Goal: Find specific page/section: Find specific page/section

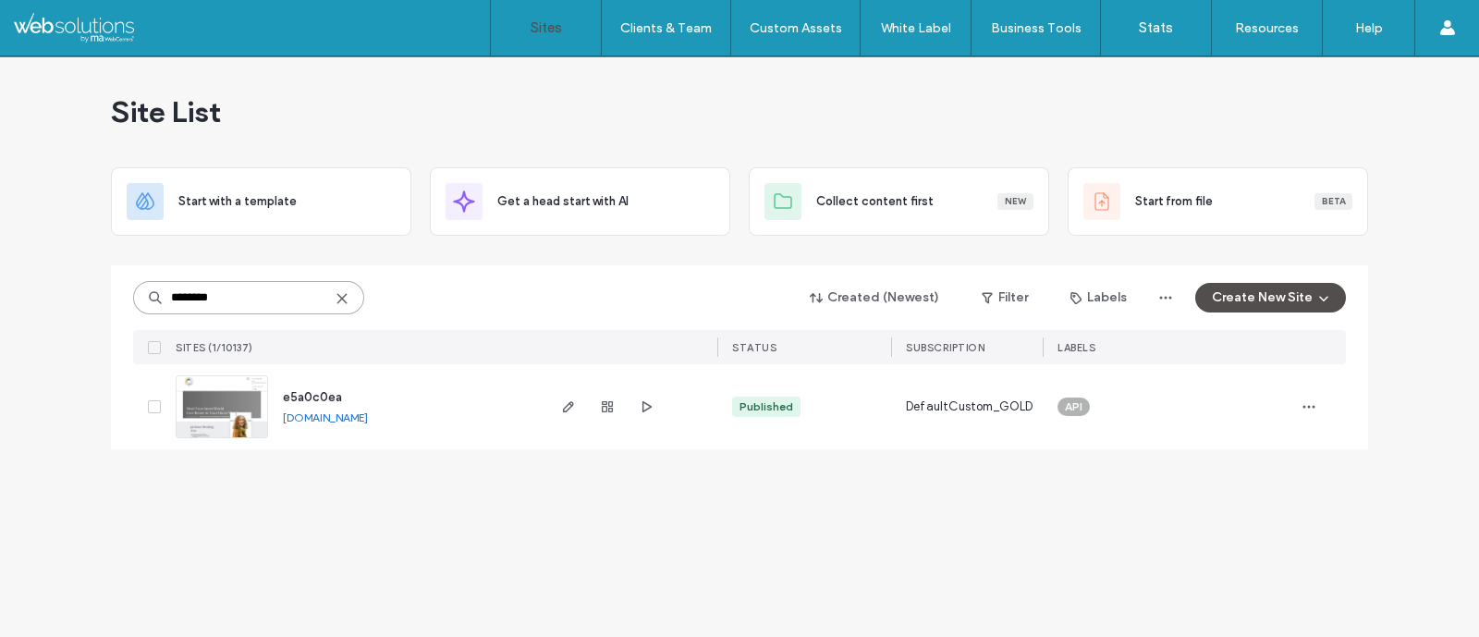
click at [259, 288] on input "********" at bounding box center [248, 297] width 231 height 33
paste input
type input "********"
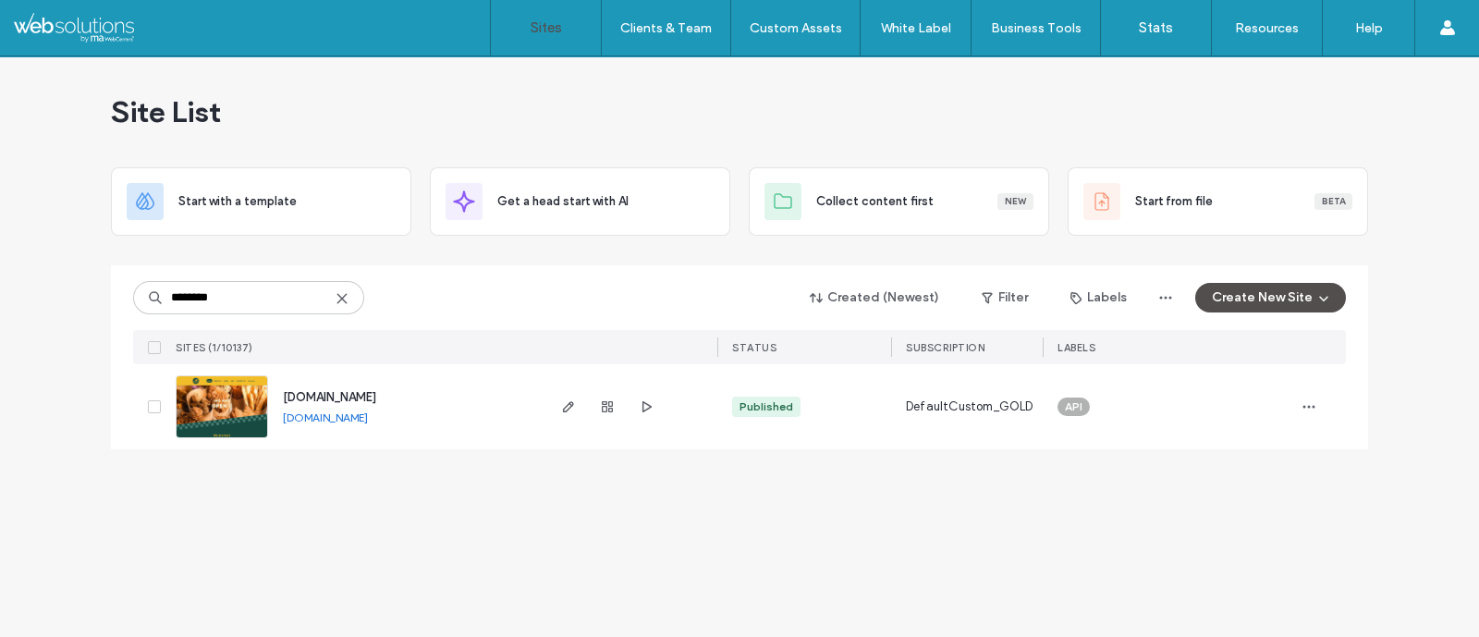
click at [376, 394] on span "[DOMAIN_NAME]" at bounding box center [329, 397] width 93 height 14
